Goal: Task Accomplishment & Management: Use online tool/utility

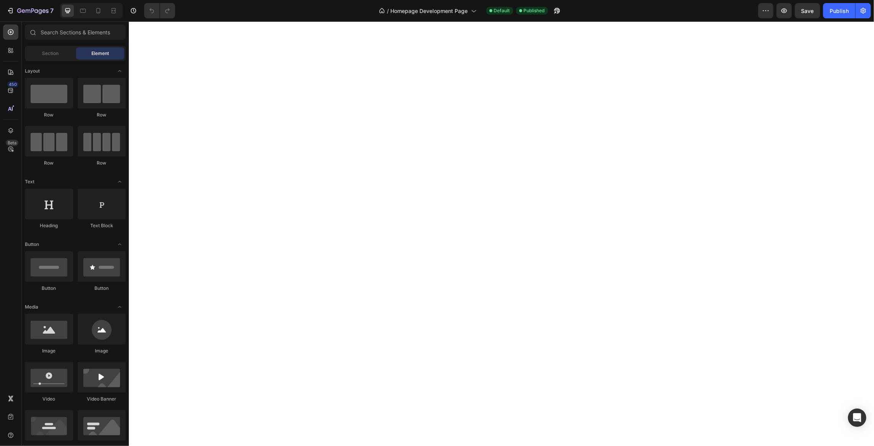
select select "540046751965447089"
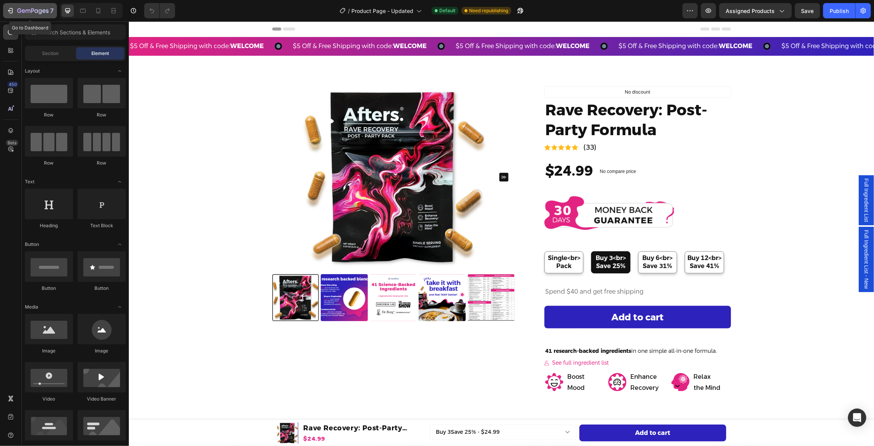
click at [15, 10] on div "7" at bounding box center [29, 10] width 47 height 9
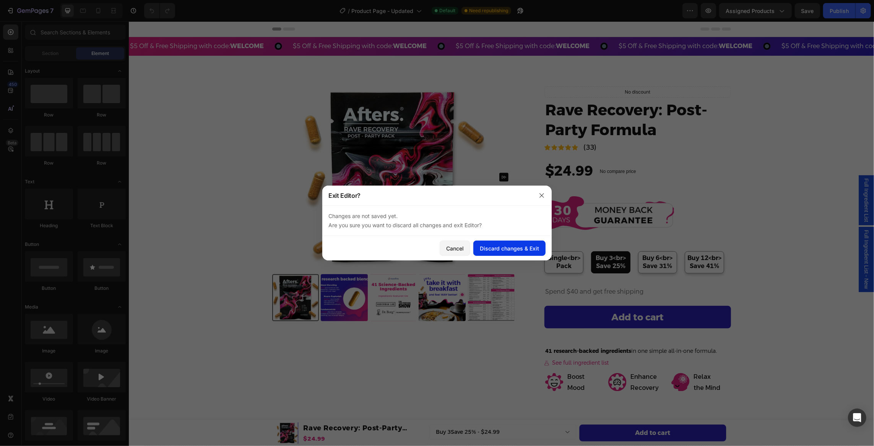
click at [521, 249] on div "Discard changes & Exit" at bounding box center [509, 249] width 59 height 8
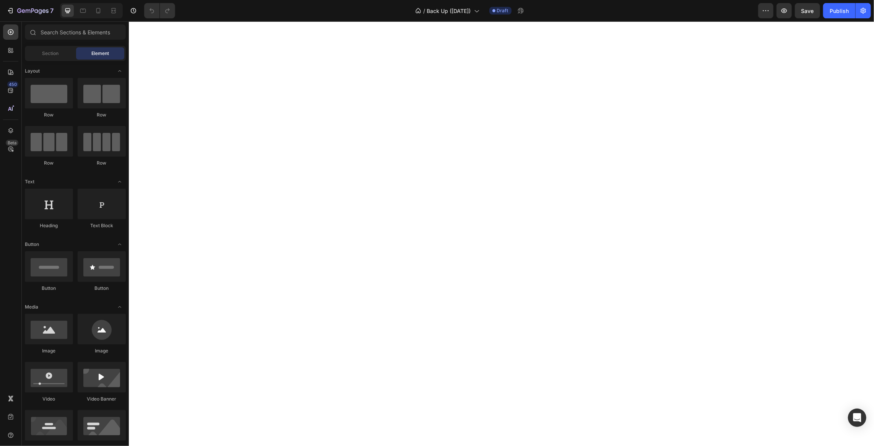
select select "540046751965447089"
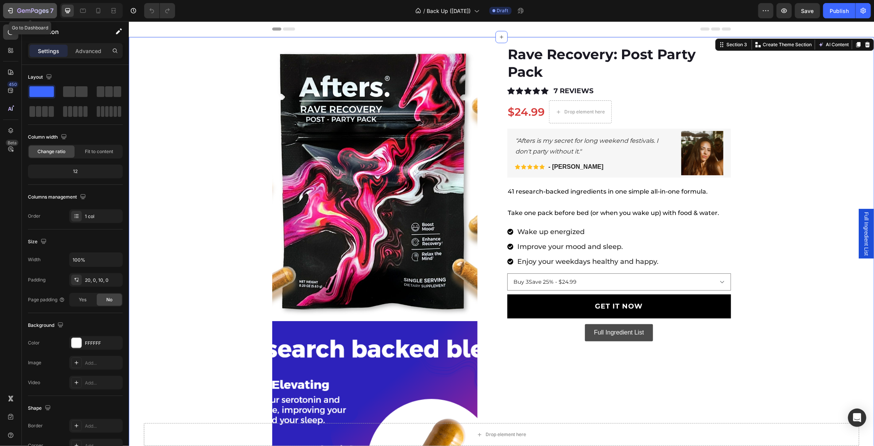
click at [8, 9] on icon "button" at bounding box center [10, 11] width 8 height 8
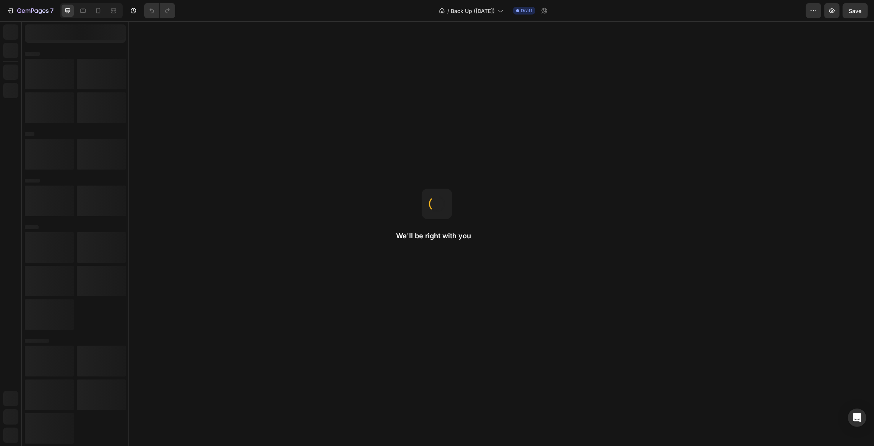
select select "540046751965447089"
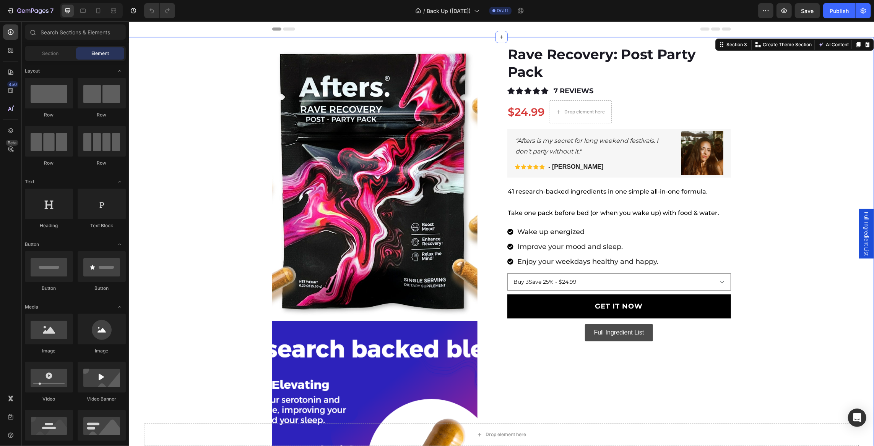
drag, startPoint x: 212, startPoint y: 49, endPoint x: 209, endPoint y: 53, distance: 5.2
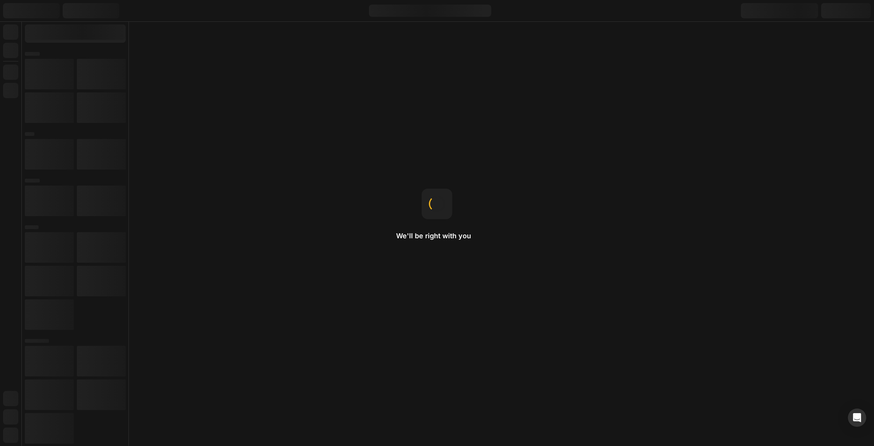
select select "540046751965447089"
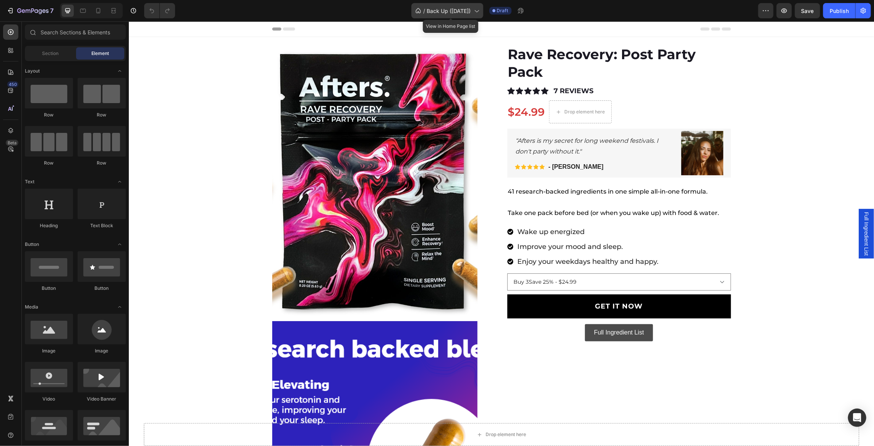
click at [463, 12] on span "Back Up ([DATE])" at bounding box center [449, 11] width 44 height 8
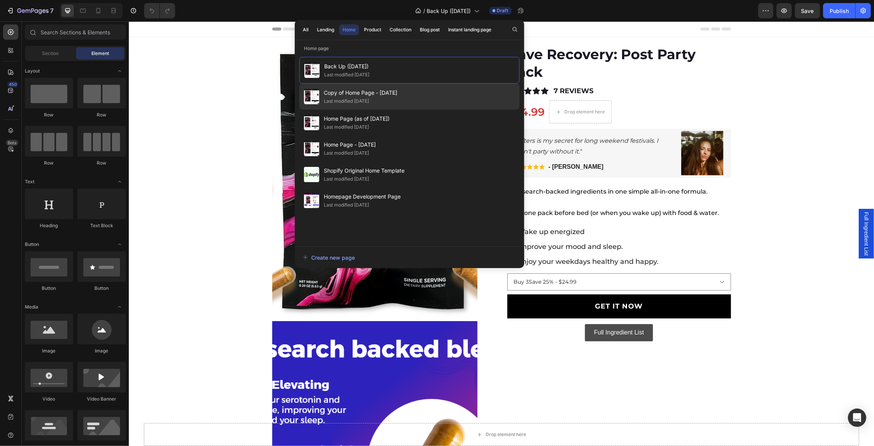
click at [418, 98] on div "Copy of Home Page - March 17th Last modified 2 days ago" at bounding box center [409, 97] width 220 height 26
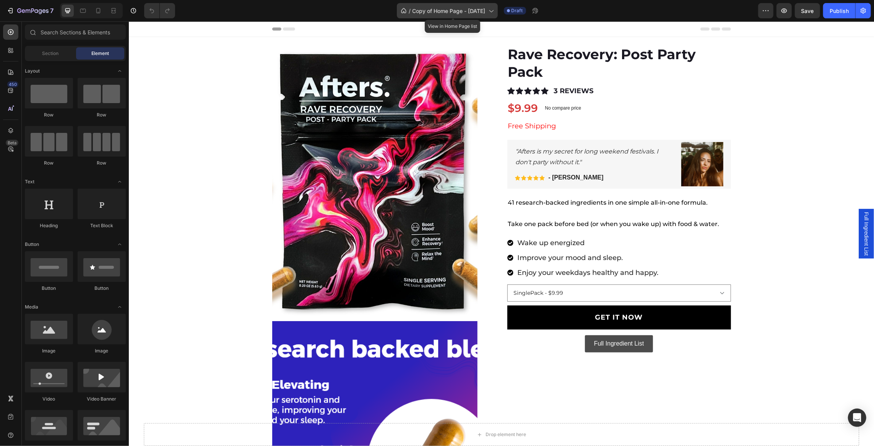
click at [459, 8] on span "Copy of Home Page - [DATE]" at bounding box center [448, 11] width 73 height 8
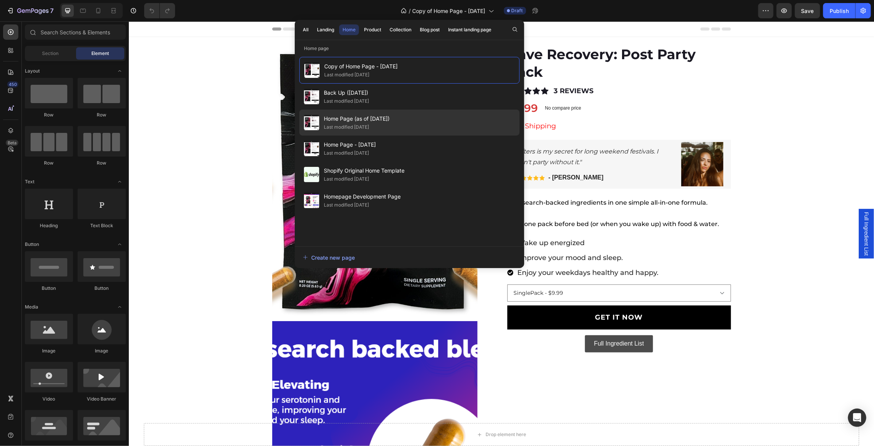
click at [402, 121] on div "Home Page (as of April 2025) Last modified 2 days ago" at bounding box center [409, 123] width 220 height 26
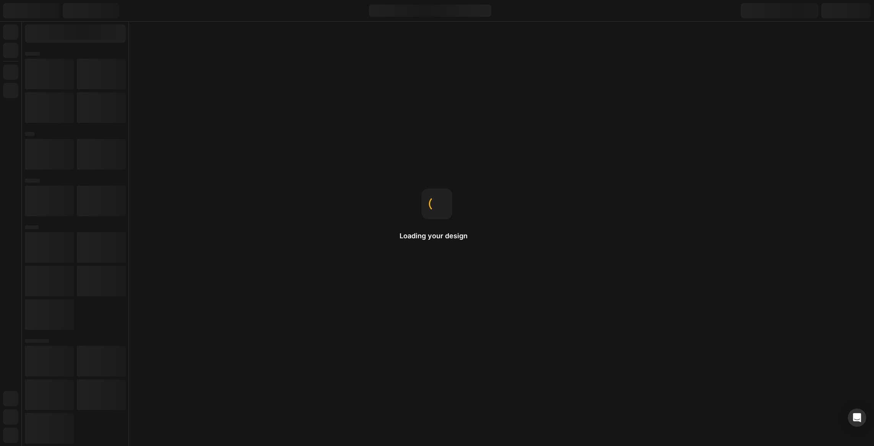
select select "540046751965447089"
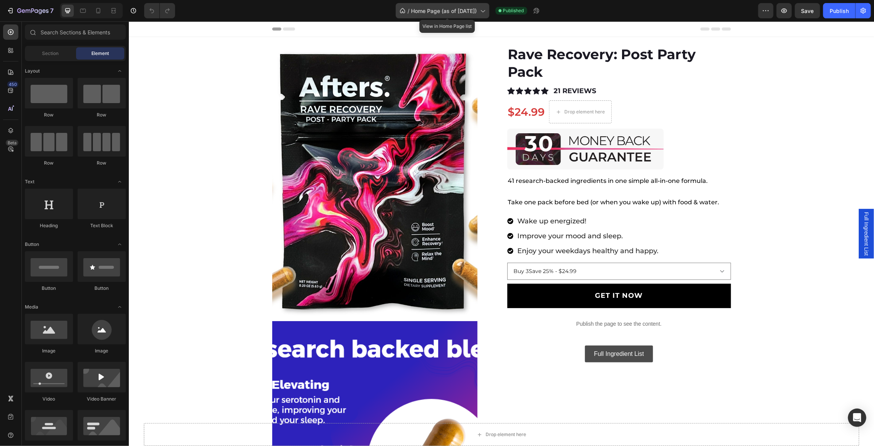
click at [442, 12] on span "Home Page (as of [DATE])" at bounding box center [444, 11] width 66 height 8
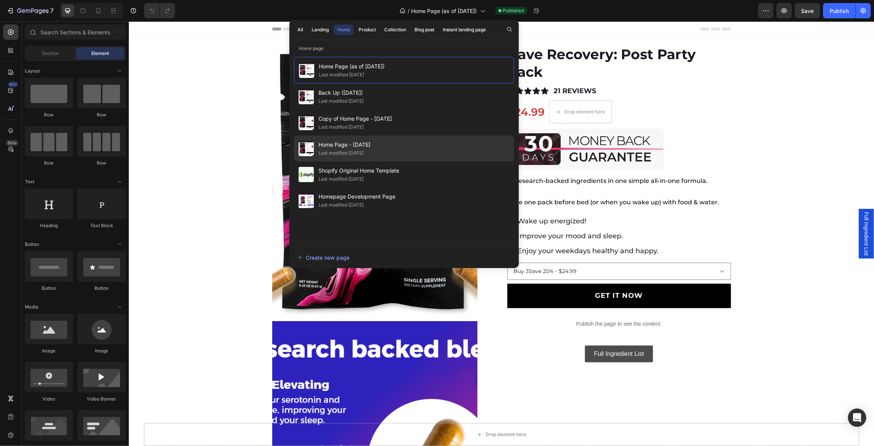
click at [399, 153] on div "Home Page - March 17th Last modified 2 days ago" at bounding box center [404, 149] width 220 height 26
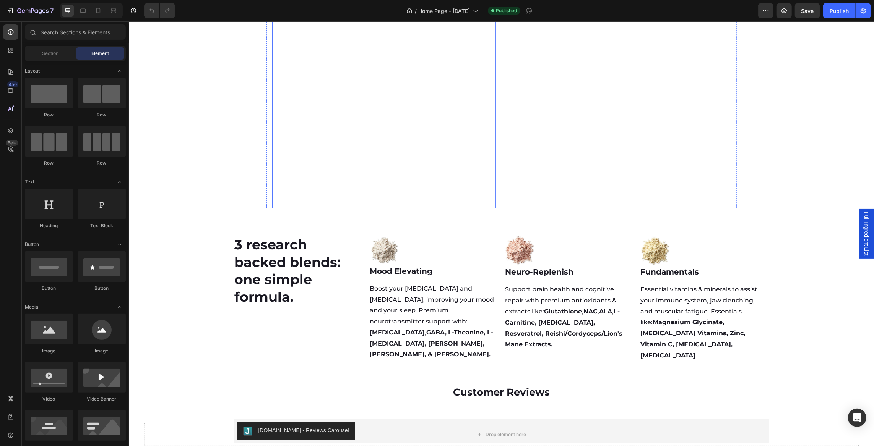
scroll to position [1981, 0]
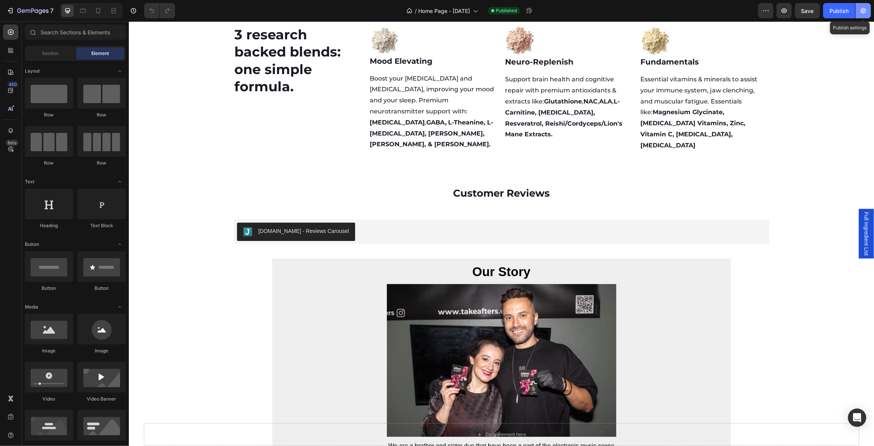
click at [864, 11] on icon "button" at bounding box center [863, 11] width 8 height 8
click at [784, 13] on icon "button" at bounding box center [784, 11] width 8 height 8
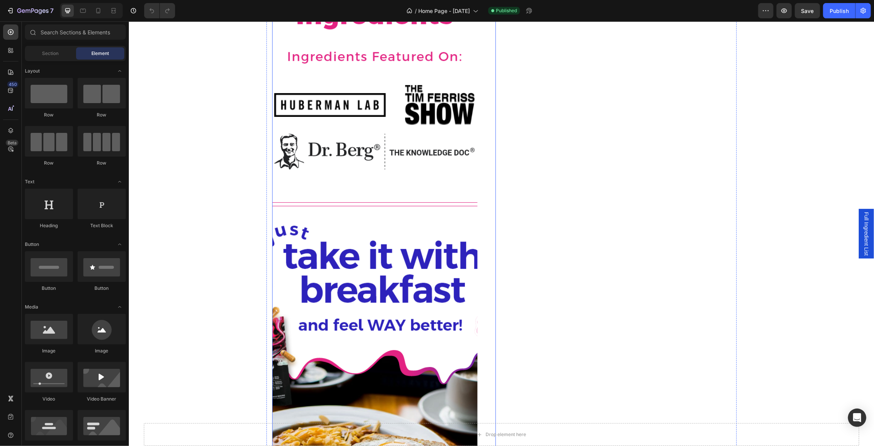
scroll to position [451, 0]
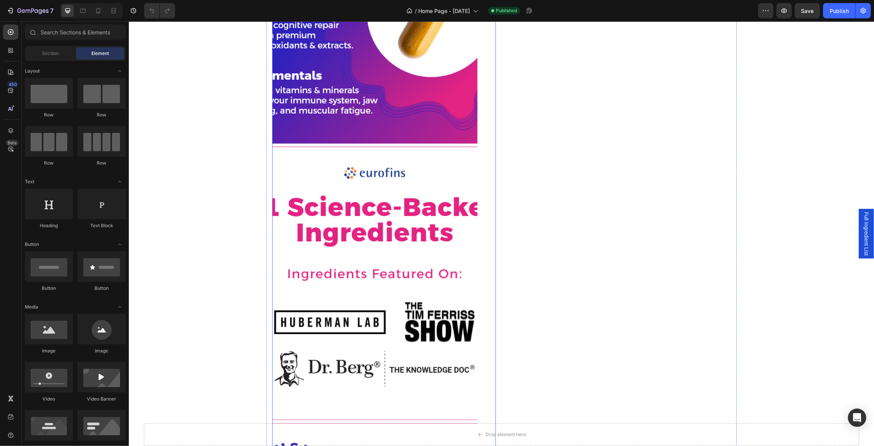
click at [369, 122] on img at bounding box center [374, 7] width 205 height 274
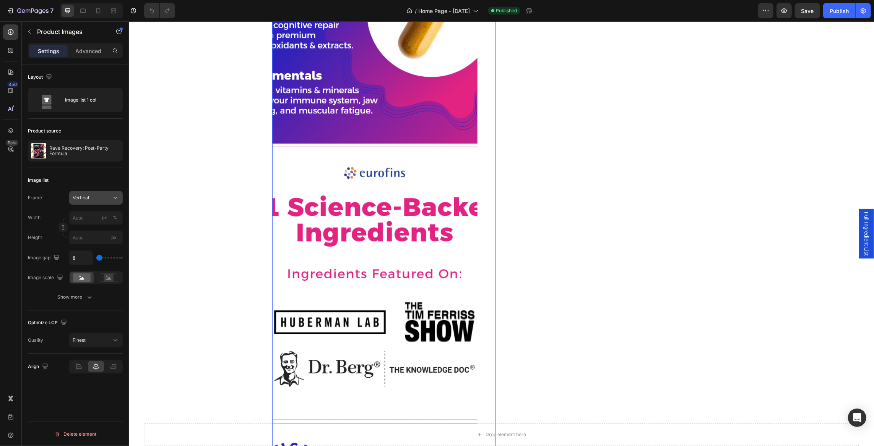
click at [97, 200] on div "Vertical" at bounding box center [91, 198] width 37 height 7
click at [95, 242] on div "Horizontal" at bounding box center [94, 246] width 44 height 8
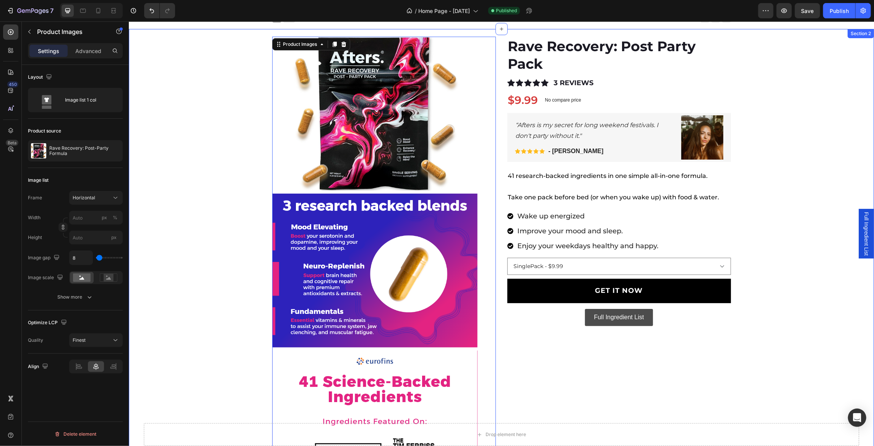
scroll to position [0, 0]
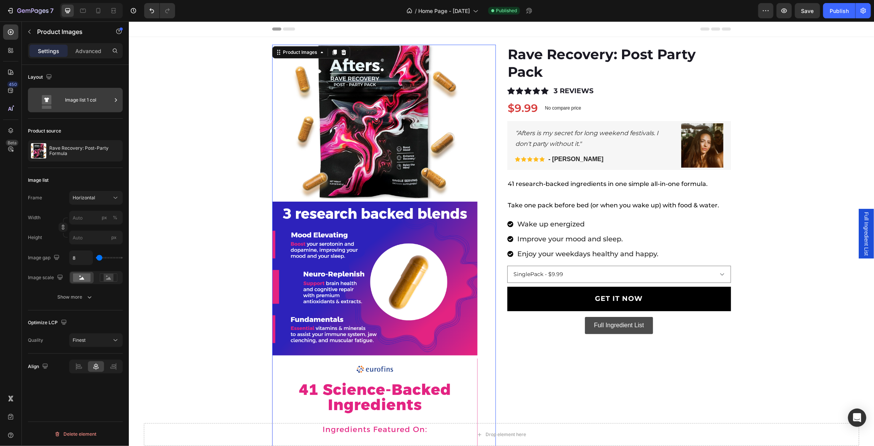
click at [100, 99] on div "Image list 1 col" at bounding box center [88, 100] width 47 height 18
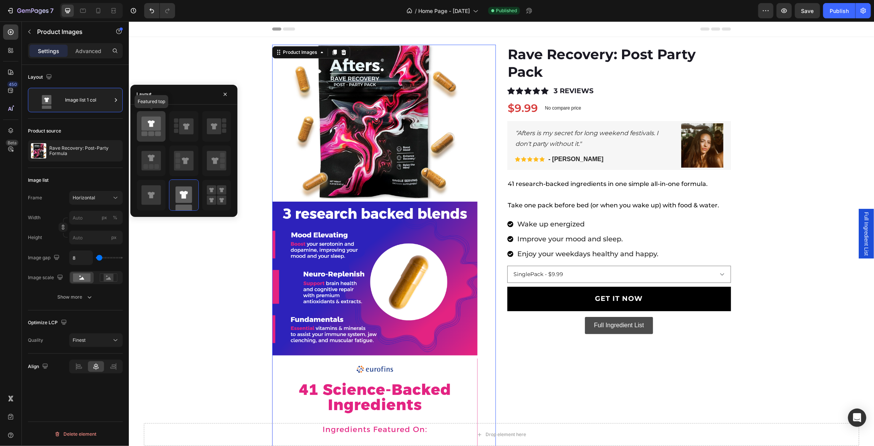
click at [145, 122] on icon at bounding box center [150, 124] width 19 height 14
type input "80"
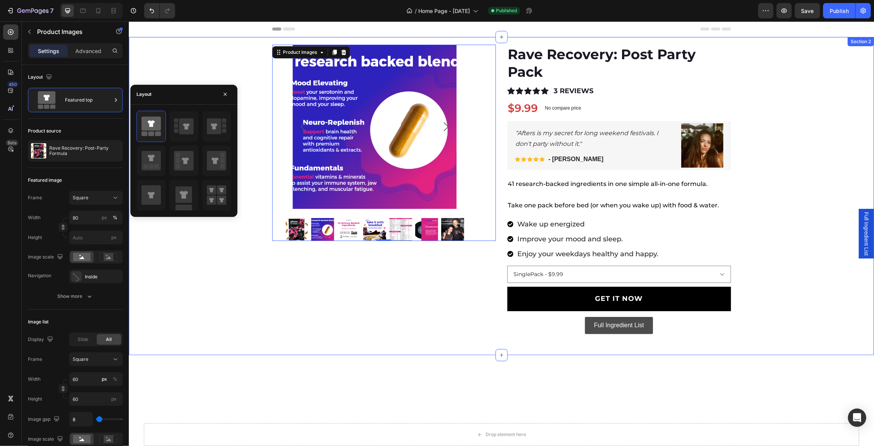
click at [185, 291] on div "Product Images 0 Rave Recovery: Post Party Pack Text Block Icon Icon Icon Icon …" at bounding box center [500, 197] width 745 height 307
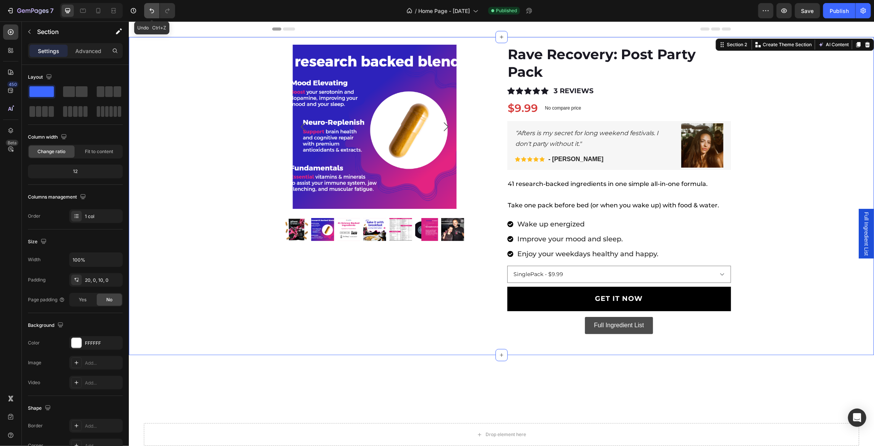
click at [150, 14] on icon "Undo/Redo" at bounding box center [152, 11] width 8 height 8
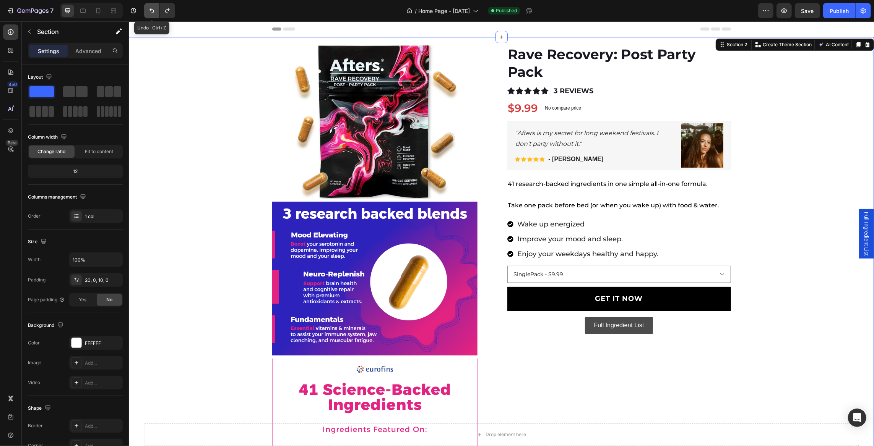
click at [152, 13] on icon "Undo/Redo" at bounding box center [152, 11] width 8 height 8
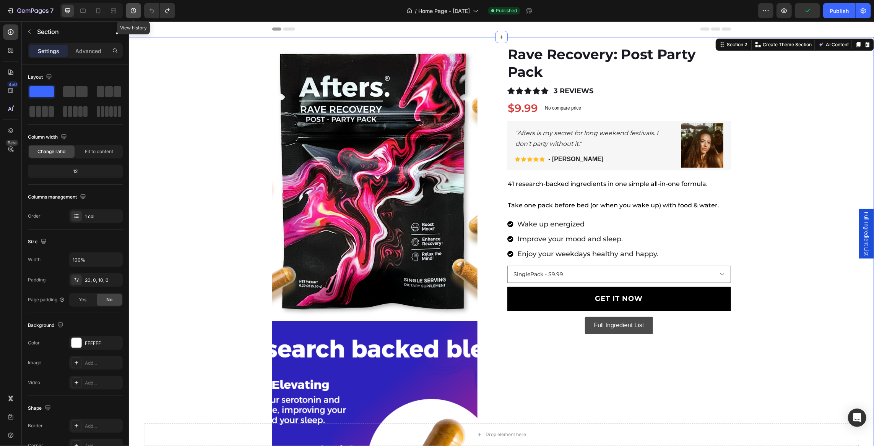
click at [137, 11] on icon "button" at bounding box center [134, 11] width 8 height 8
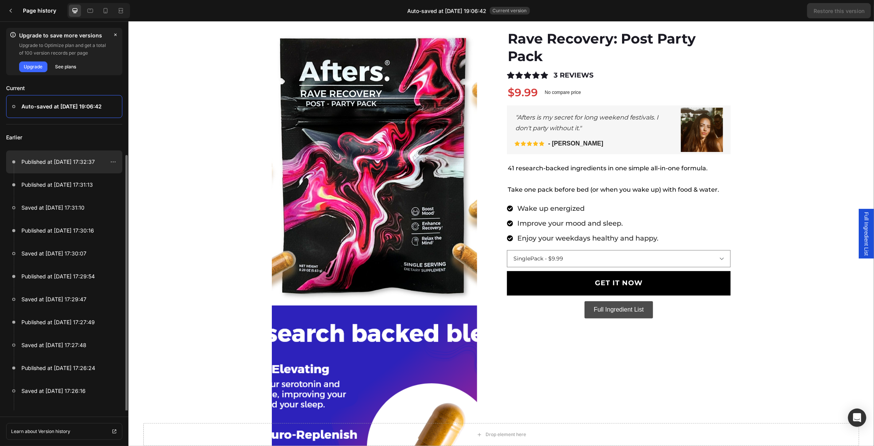
click at [70, 163] on p "Published at Mar 28, 17:32:37" at bounding box center [57, 161] width 73 height 9
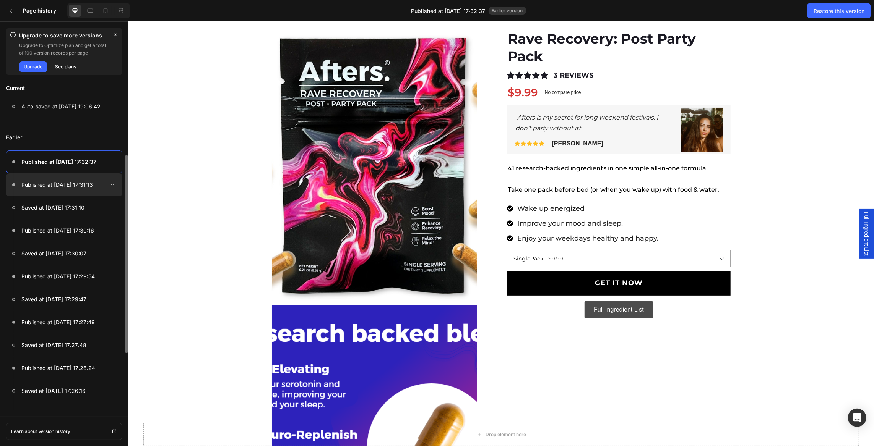
click at [64, 181] on p "Published at Mar 28, 17:31:13" at bounding box center [56, 184] width 71 height 9
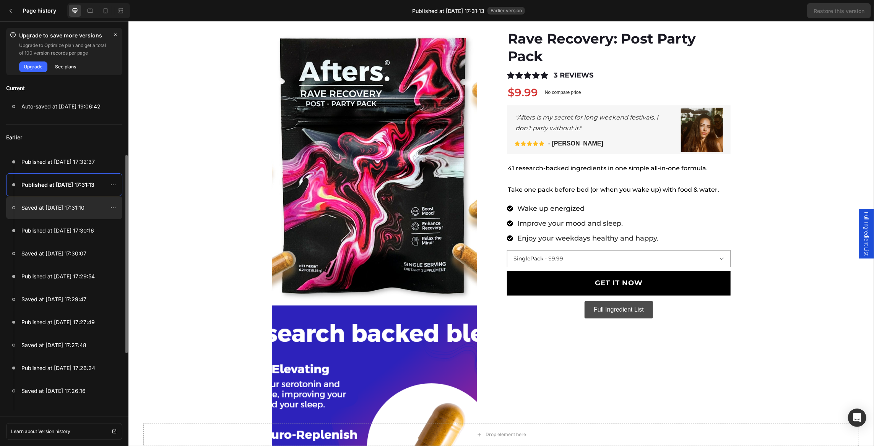
click at [65, 215] on div at bounding box center [64, 207] width 116 height 23
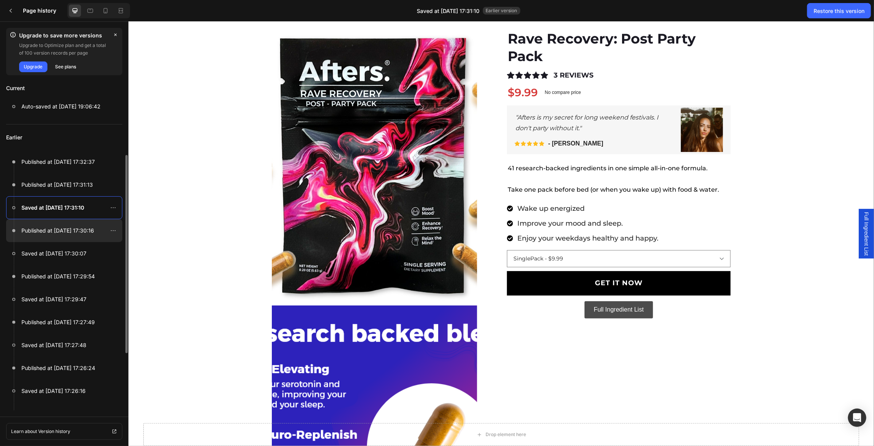
click at [62, 238] on div at bounding box center [64, 230] width 116 height 23
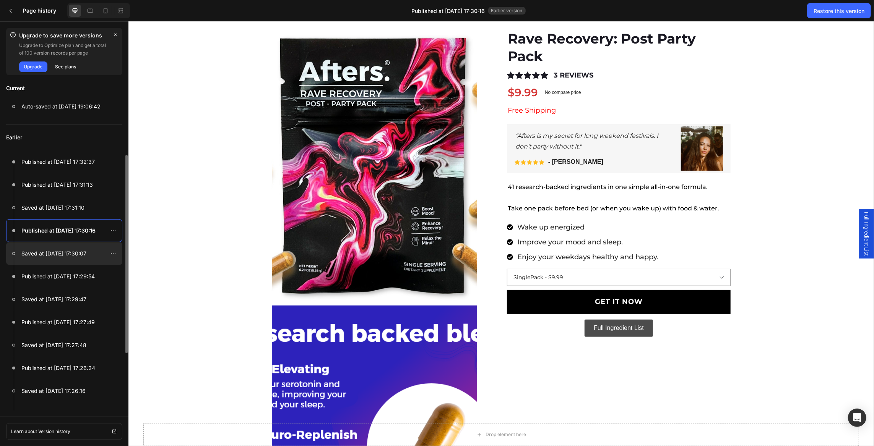
click at [61, 258] on p "Saved at Mar 28, 17:30:07" at bounding box center [53, 253] width 65 height 9
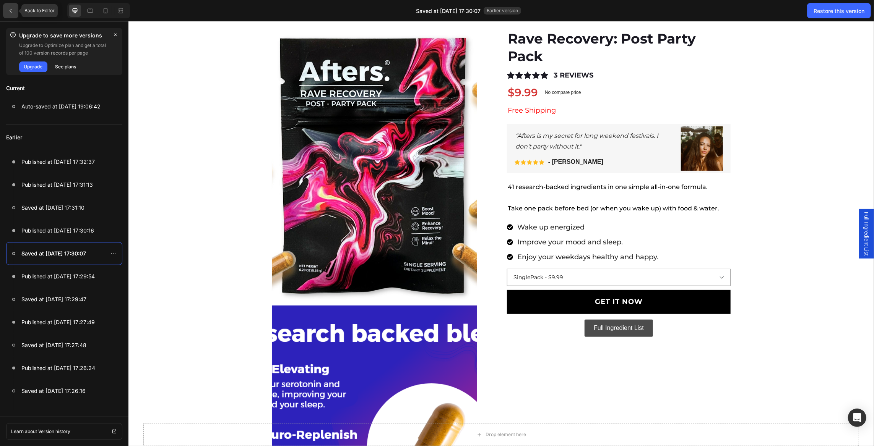
click at [8, 10] on icon at bounding box center [11, 11] width 6 height 6
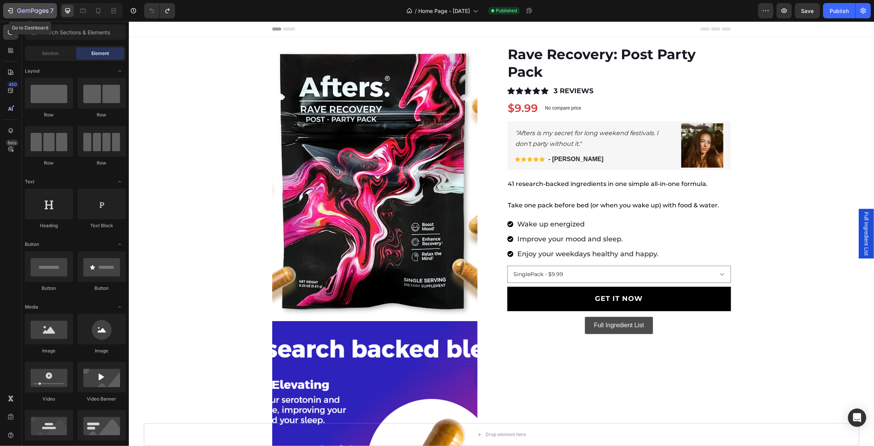
click at [15, 12] on div "7" at bounding box center [29, 10] width 47 height 9
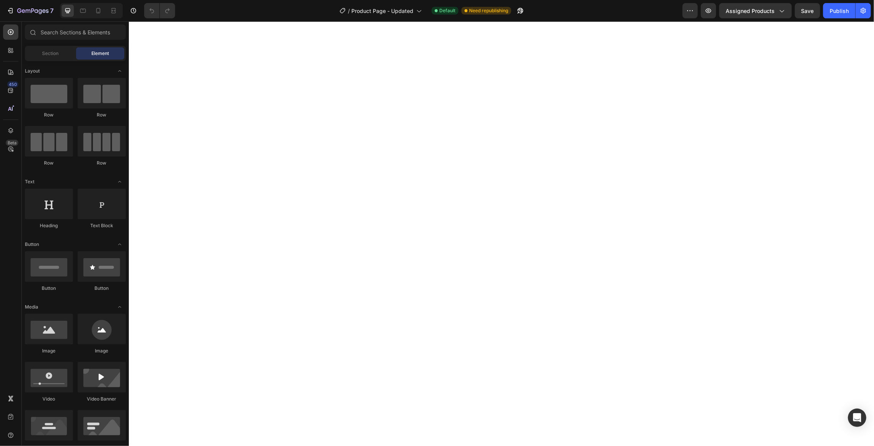
select select "540046751965447089"
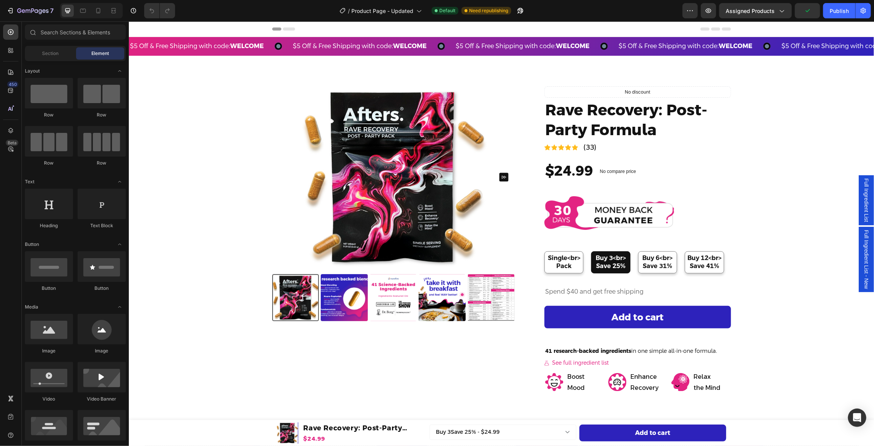
click at [373, 147] on img at bounding box center [393, 177] width 243 height 182
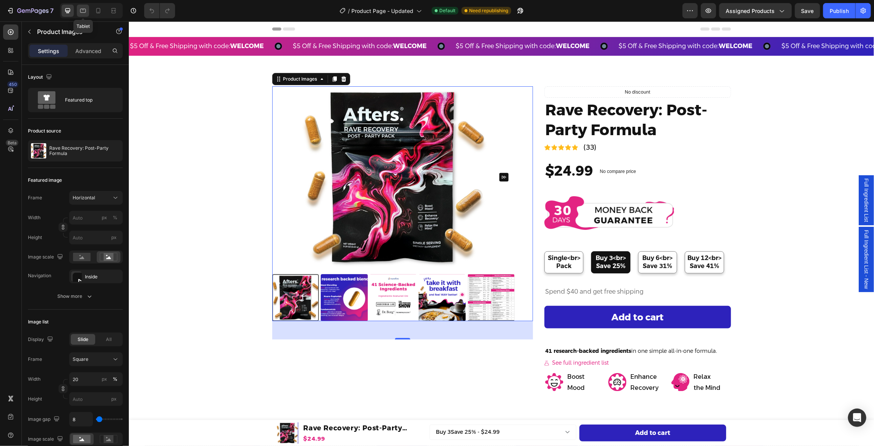
click at [85, 9] on icon at bounding box center [83, 11] width 6 height 4
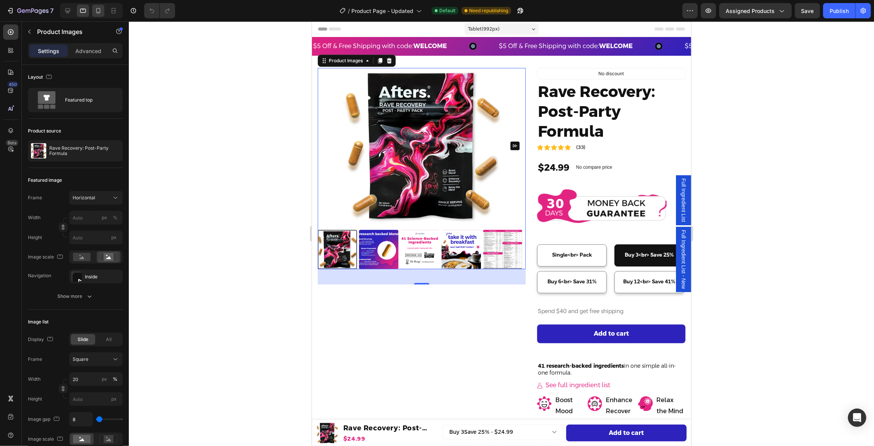
scroll to position [19, 0]
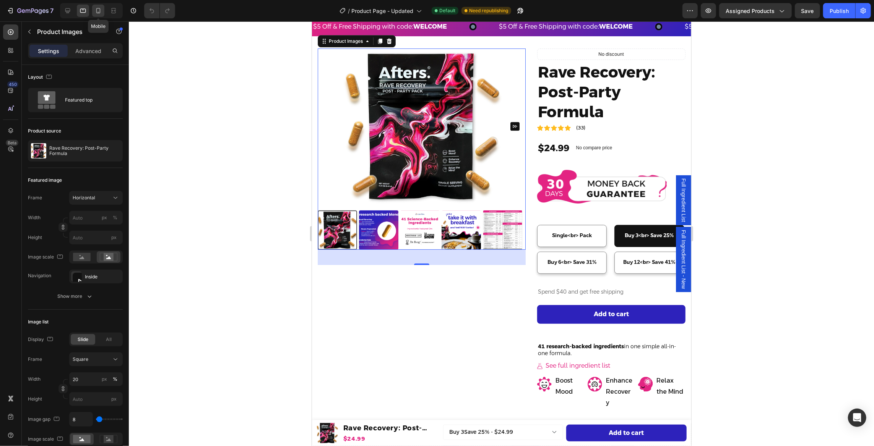
click at [95, 10] on icon at bounding box center [98, 11] width 8 height 8
type input "8"
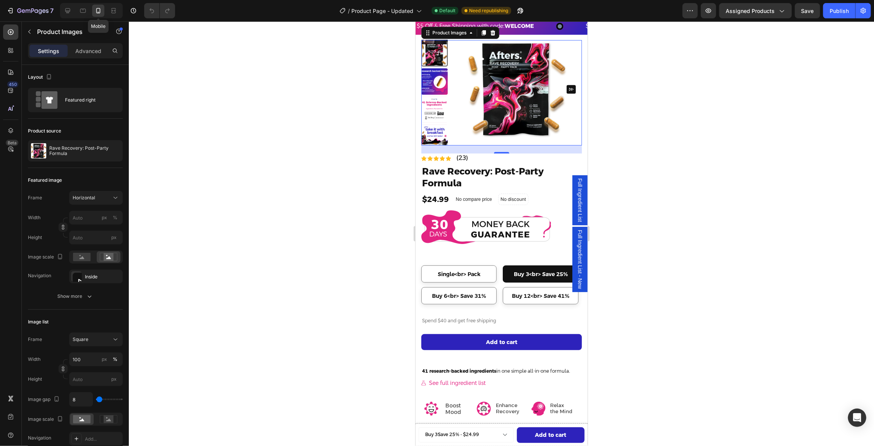
scroll to position [11, 0]
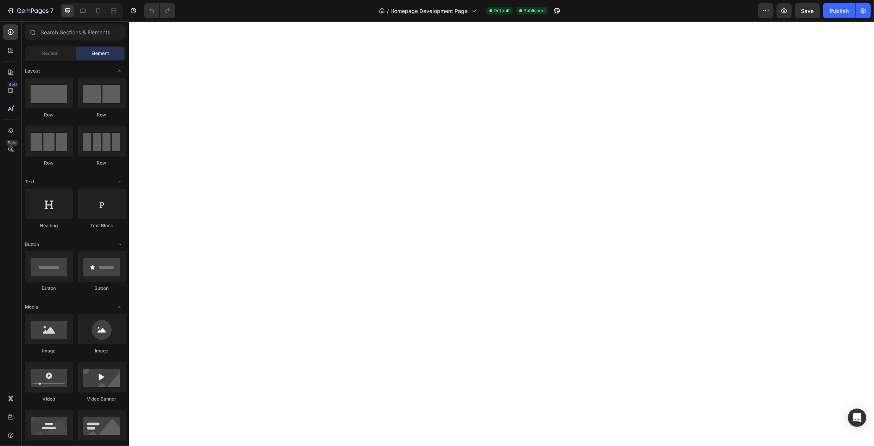
select select "540046751965447089"
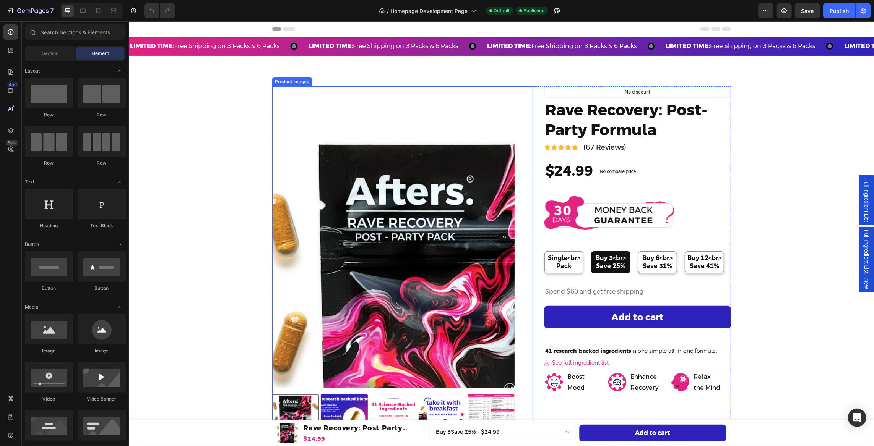
click at [331, 149] on img at bounding box center [393, 237] width 243 height 302
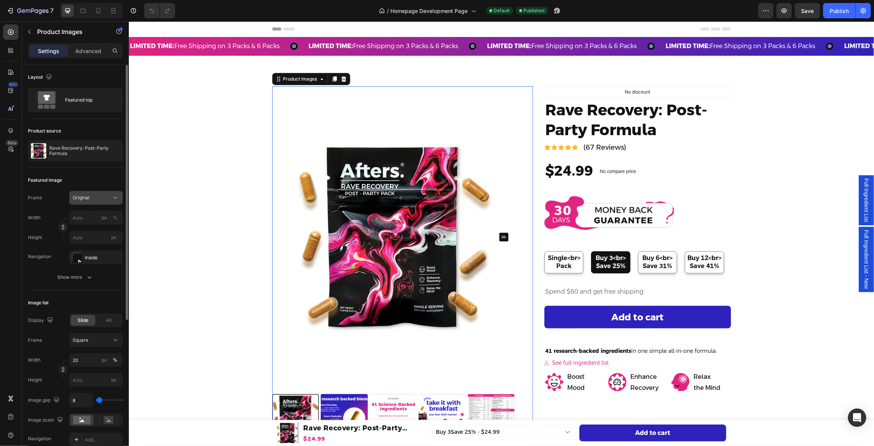
click at [102, 194] on div "Original" at bounding box center [96, 198] width 47 height 8
click at [96, 248] on div "Horizontal" at bounding box center [94, 246] width 44 height 8
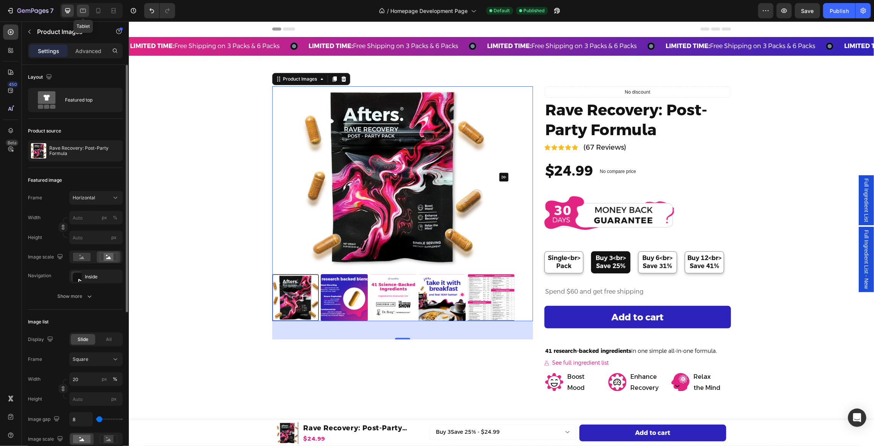
click at [87, 15] on div at bounding box center [83, 11] width 12 height 12
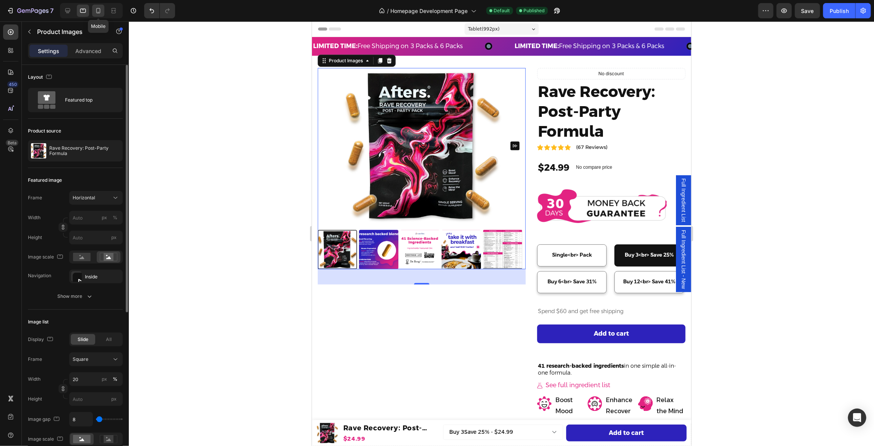
click at [101, 10] on icon at bounding box center [98, 11] width 8 height 8
type input "8"
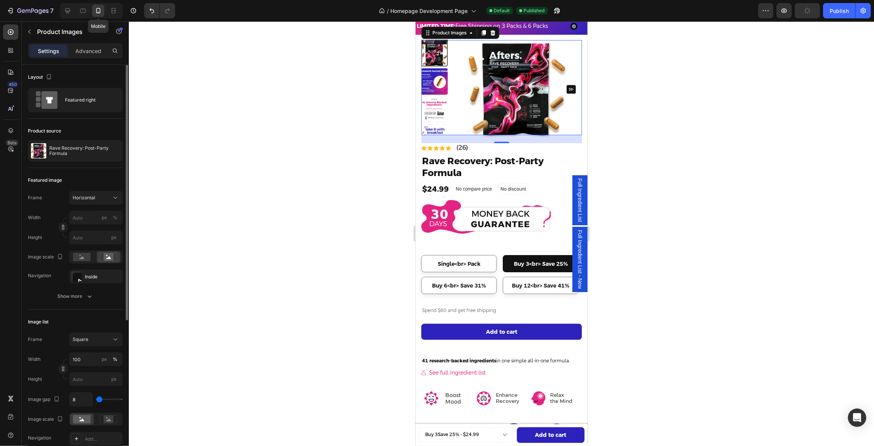
scroll to position [11, 0]
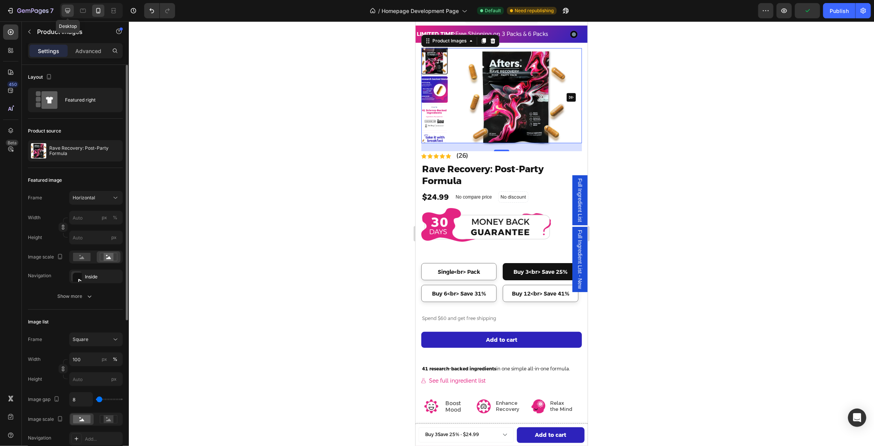
click at [70, 10] on icon at bounding box center [68, 11] width 8 height 8
type input "16"
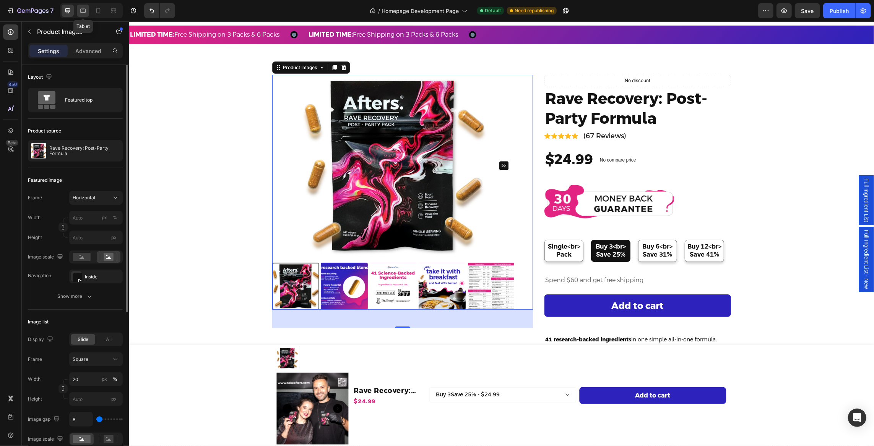
scroll to position [38, 0]
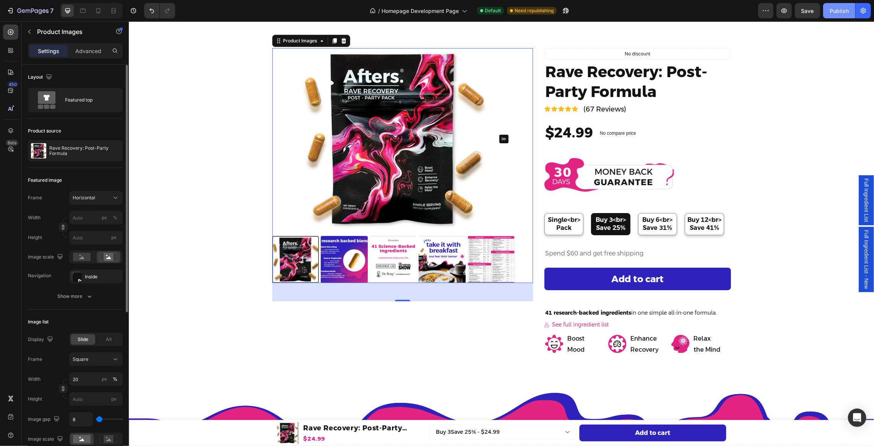
click at [845, 11] on div "Publish" at bounding box center [839, 11] width 19 height 8
